Goal: Contribute content

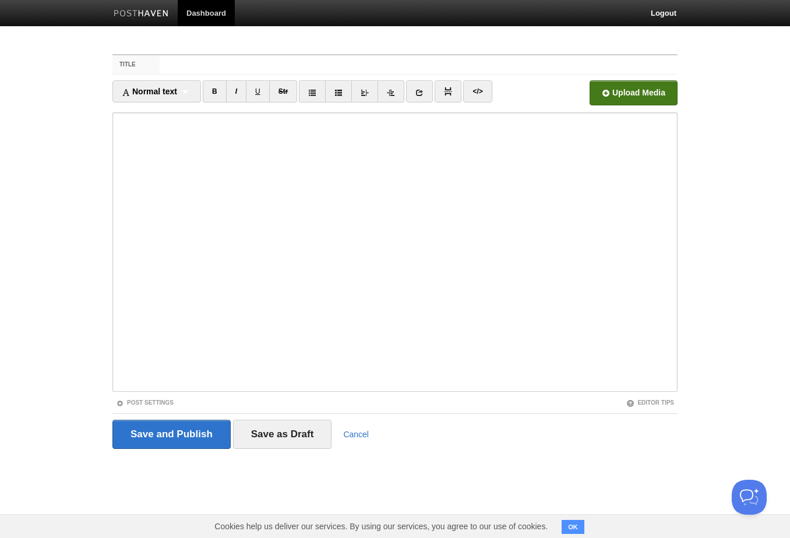
click at [641, 93] on input "file" at bounding box center [282, 95] width 882 height 59
click at [574, 93] on link "mystery lesson 353.mp3 85.15 MB Cancel" at bounding box center [563, 92] width 42 height 25
click at [198, 432] on input "Save and Publish" at bounding box center [171, 434] width 118 height 29
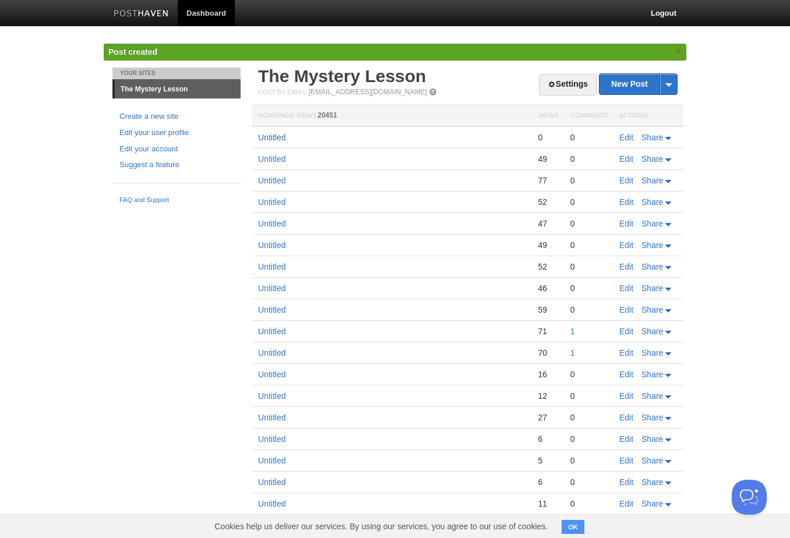
click at [263, 136] on link "Untitled" at bounding box center [271, 137] width 27 height 9
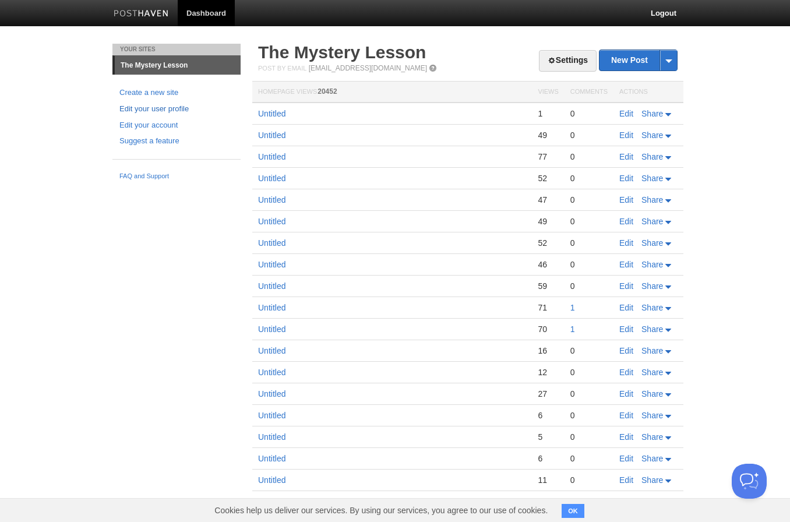
click at [130, 106] on link "Edit your user profile" at bounding box center [176, 109] width 114 height 12
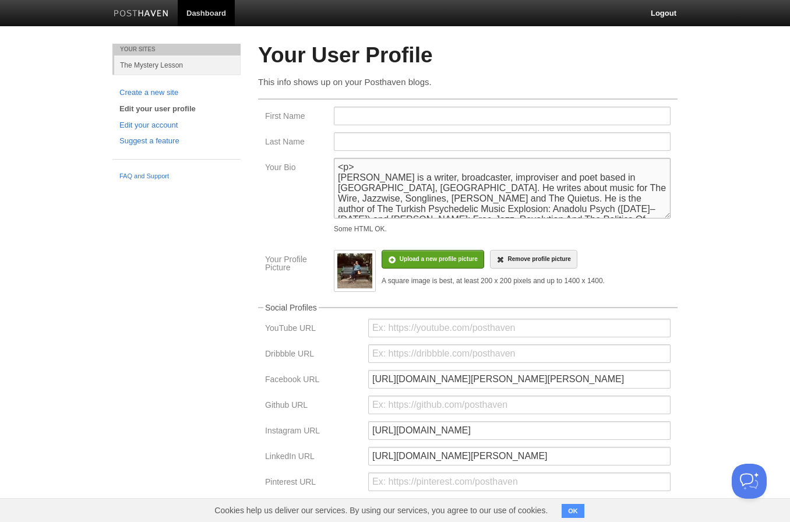
click at [600, 189] on textarea "<p> Daniel Spicer is a writer, broadcaster, improviser and poet based in Bright…" at bounding box center [502, 188] width 337 height 61
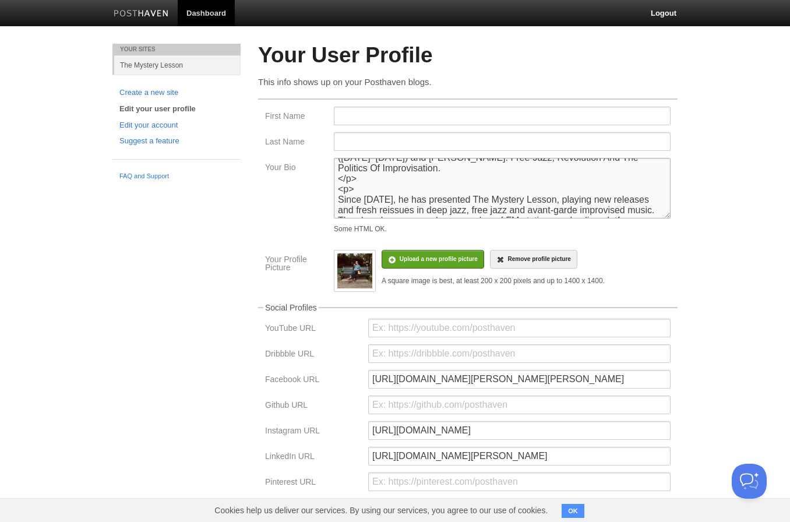
scroll to position [64, 0]
type textarea "<p> Daniel Spicer is a writer, broadcaster, improviser and poet based in Bright…"
click at [577, 509] on button "OK" at bounding box center [572, 511] width 23 height 14
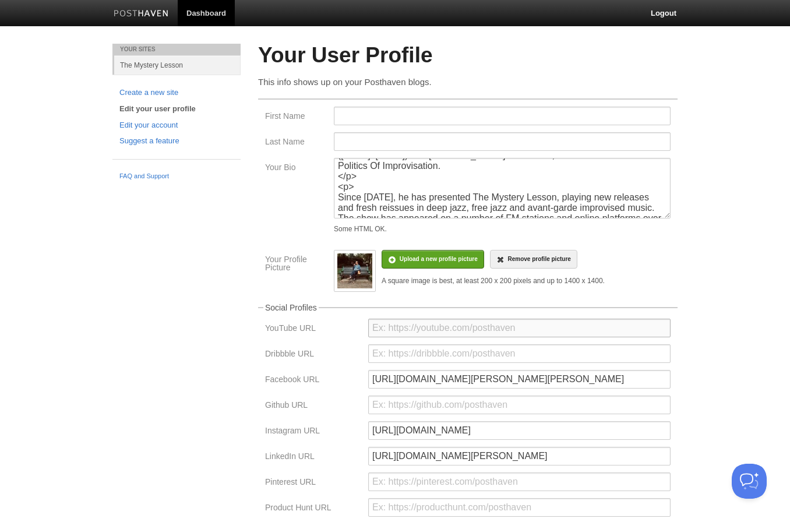
click at [409, 327] on input "url" at bounding box center [519, 327] width 302 height 19
paste input "https://www.youtube.com/playlist?list=PLY0yXSK8WssFFqqlJel5PVw2fYb_S2Q1i"
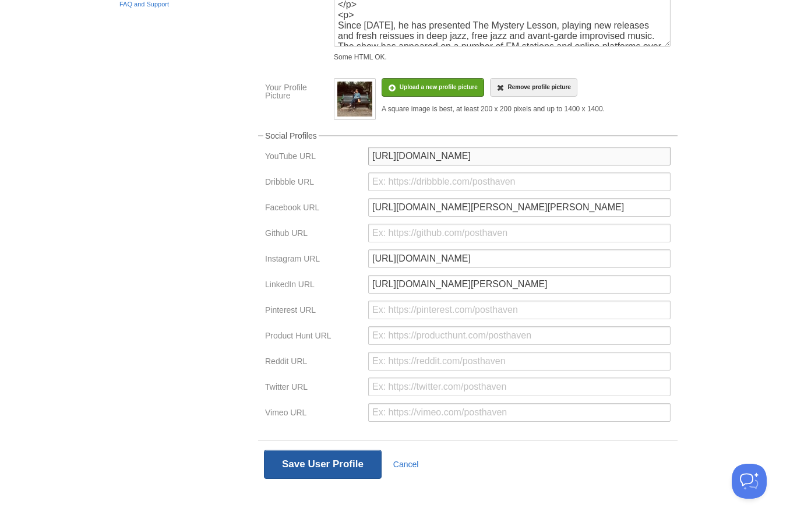
scroll to position [171, 0]
type input "https://www.youtube.com/playlist?list=PLY0yXSK8WssFFqqlJel5PVw2fYb_S2Q1i"
click at [332, 463] on button "Save User Profile" at bounding box center [323, 464] width 118 height 29
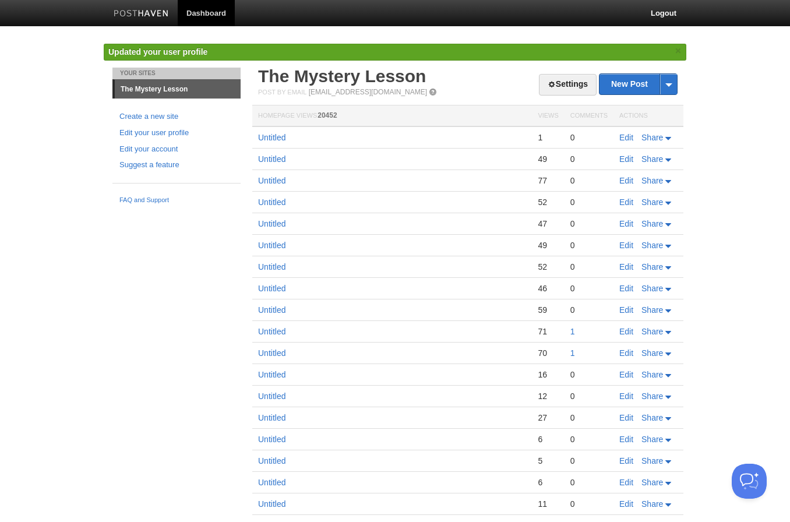
click at [145, 84] on link "The Mystery Lesson" at bounding box center [178, 89] width 126 height 19
click at [288, 75] on link "The Mystery Lesson" at bounding box center [342, 75] width 168 height 19
